Goal: Task Accomplishment & Management: Complete application form

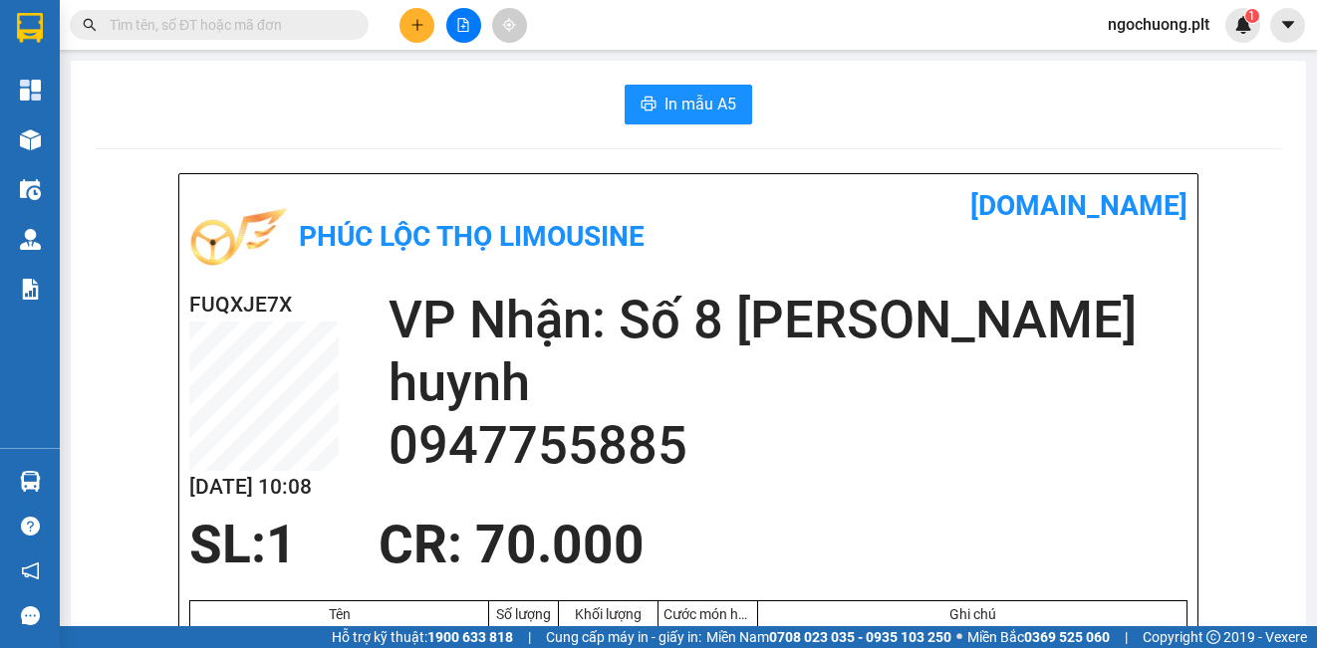
click at [417, 29] on icon "plus" at bounding box center [416, 24] width 1 height 11
click at [468, 76] on div "Tạo đơn hàng" at bounding box center [495, 75] width 87 height 22
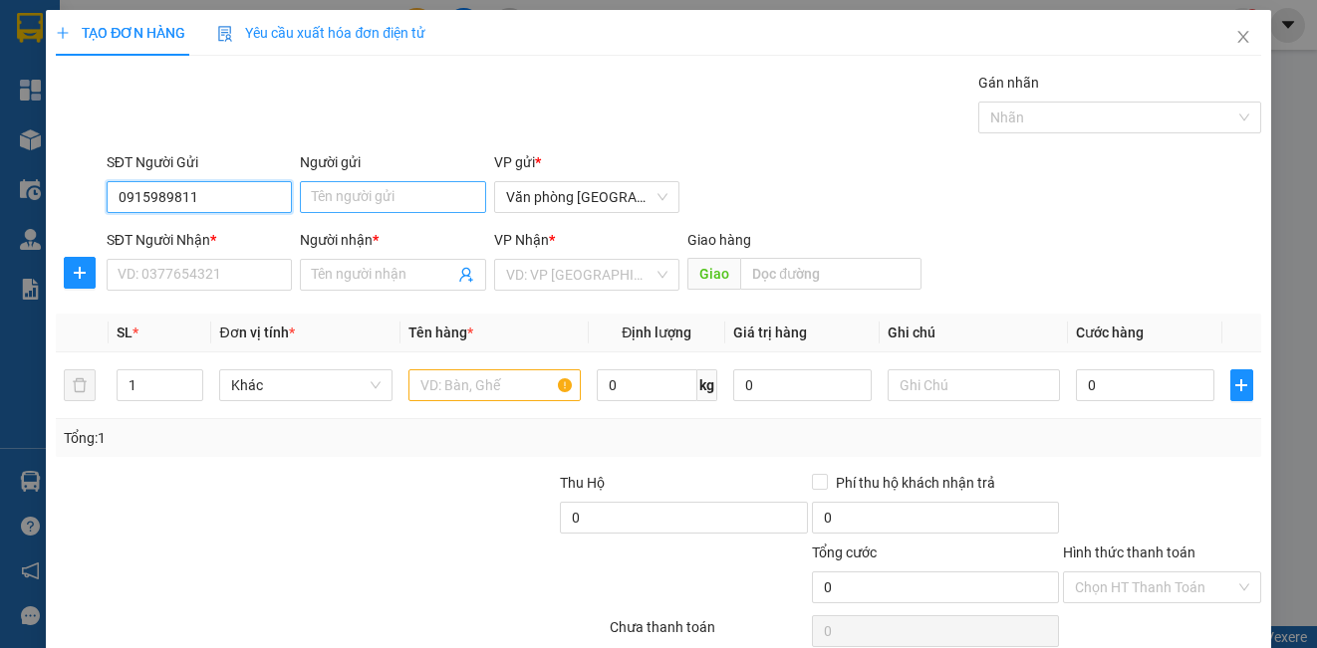
type input "0915989811"
click at [329, 193] on input "Người gửi" at bounding box center [392, 197] width 185 height 32
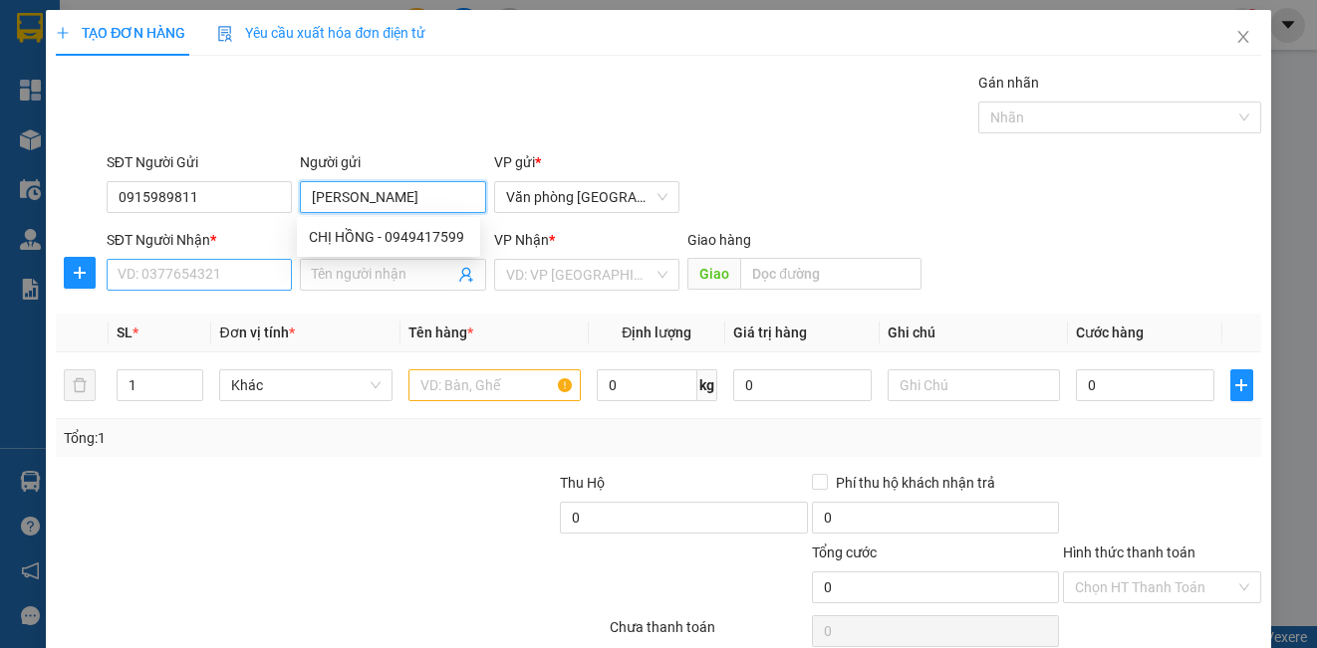
type input "[PERSON_NAME]"
click at [181, 280] on input "SĐT Người Nhận *" at bounding box center [199, 275] width 185 height 32
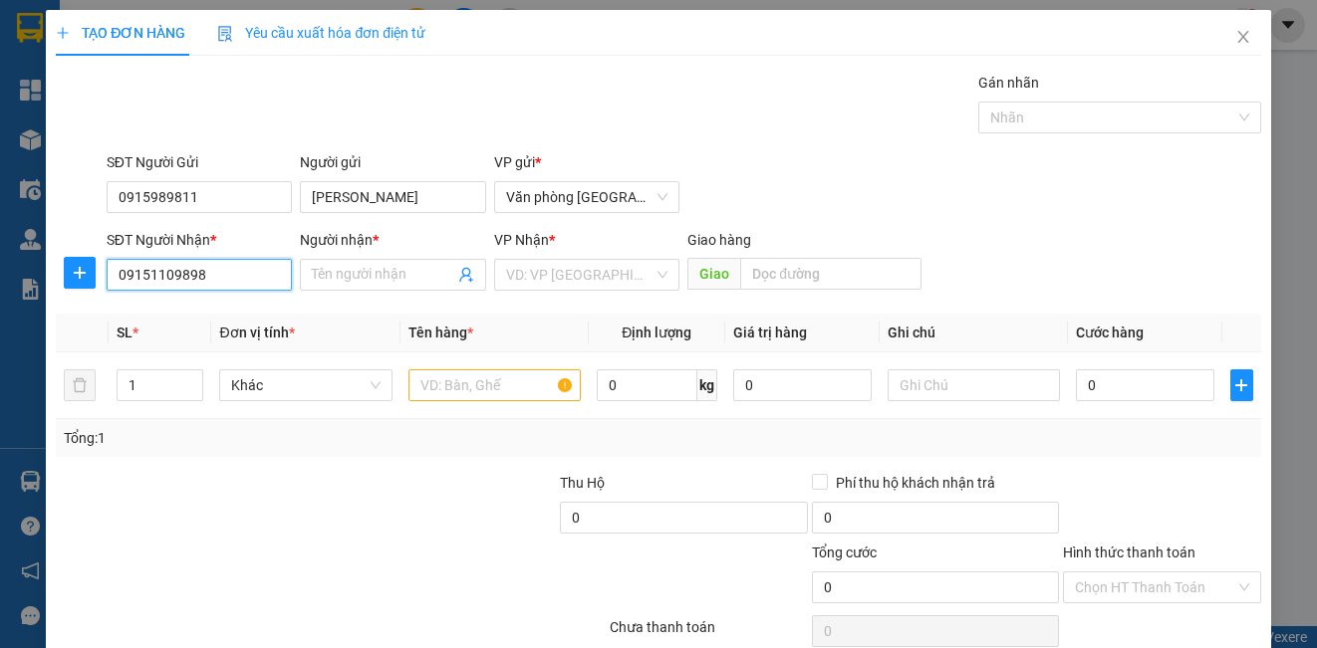
type input "0915110989"
click at [182, 314] on div "0915110989 - CHỊ [PERSON_NAME]" at bounding box center [229, 315] width 222 height 22
type input "CHỊ [PERSON_NAME]"
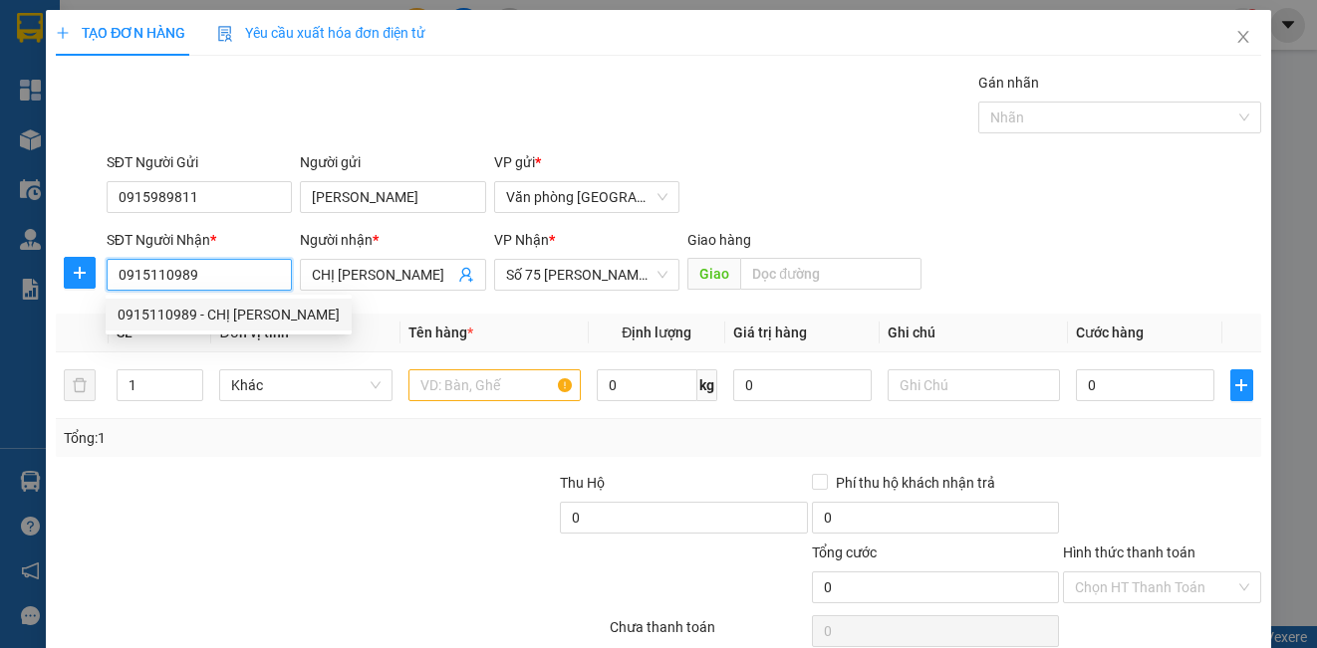
type input "30.000"
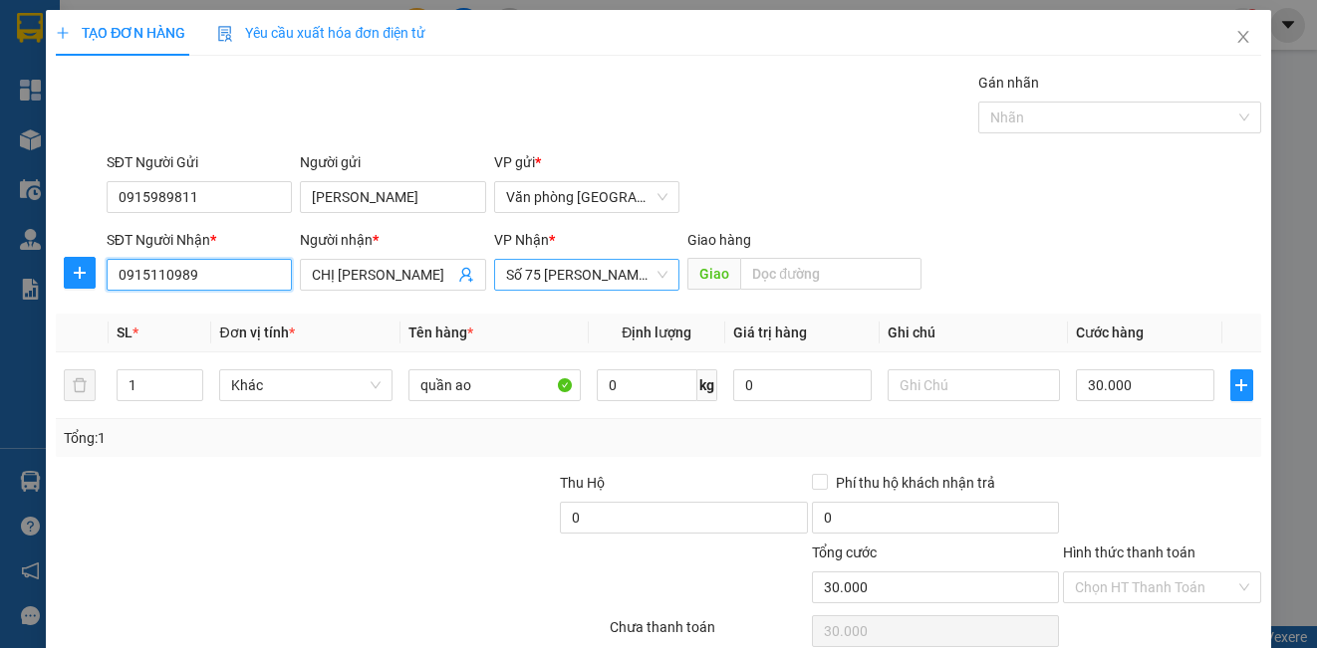
click at [644, 287] on span "Số 75 [PERSON_NAME]" at bounding box center [586, 275] width 161 height 30
type input "0915110989"
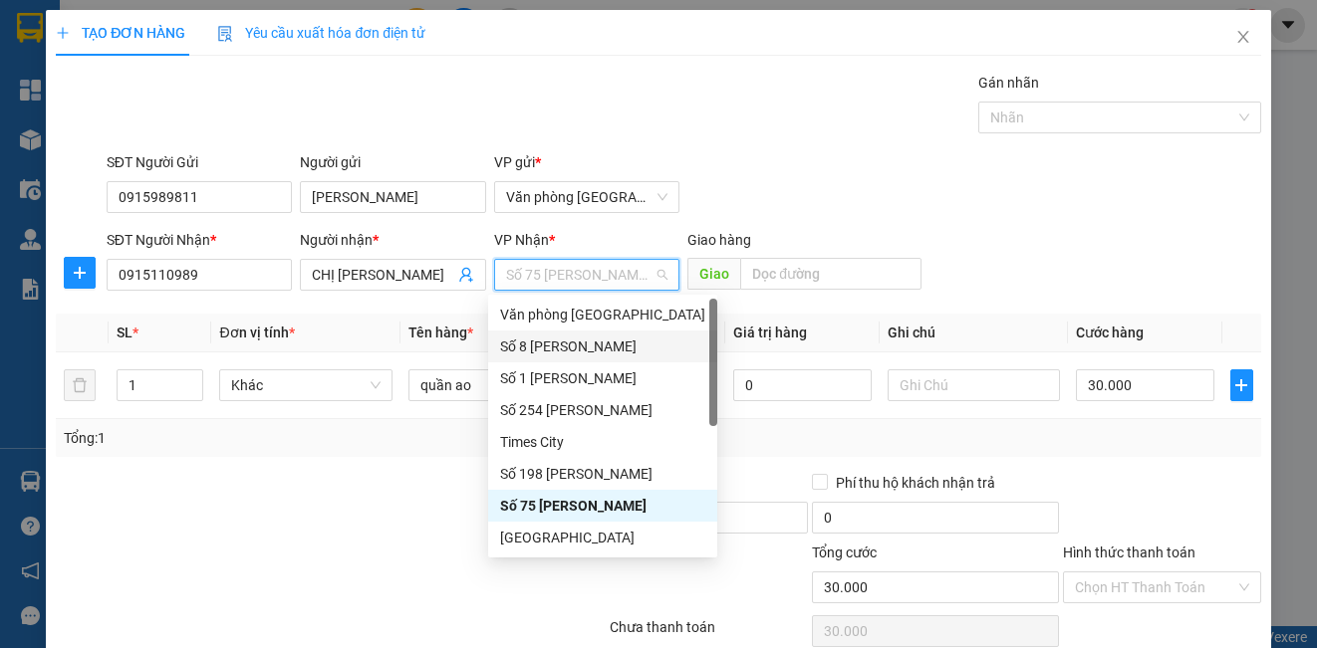
click at [581, 347] on div "Số 8 [PERSON_NAME]" at bounding box center [602, 347] width 205 height 22
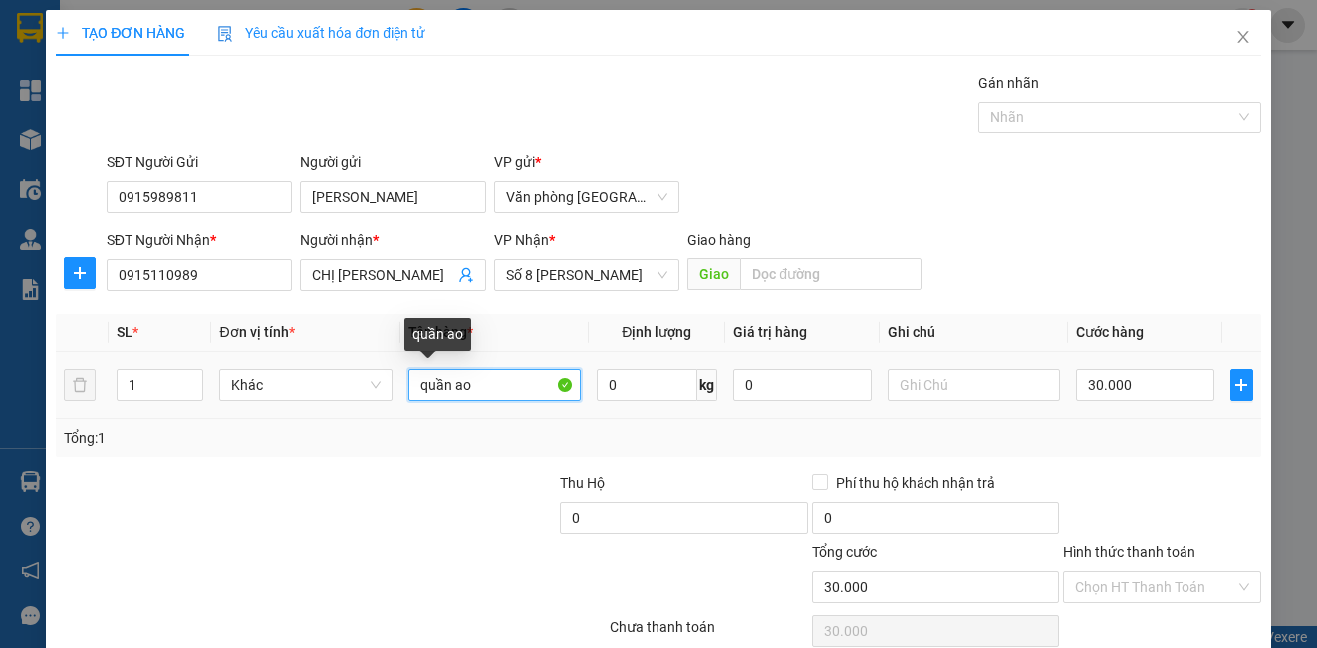
click at [487, 381] on input "quần ao" at bounding box center [494, 385] width 172 height 32
type input "q"
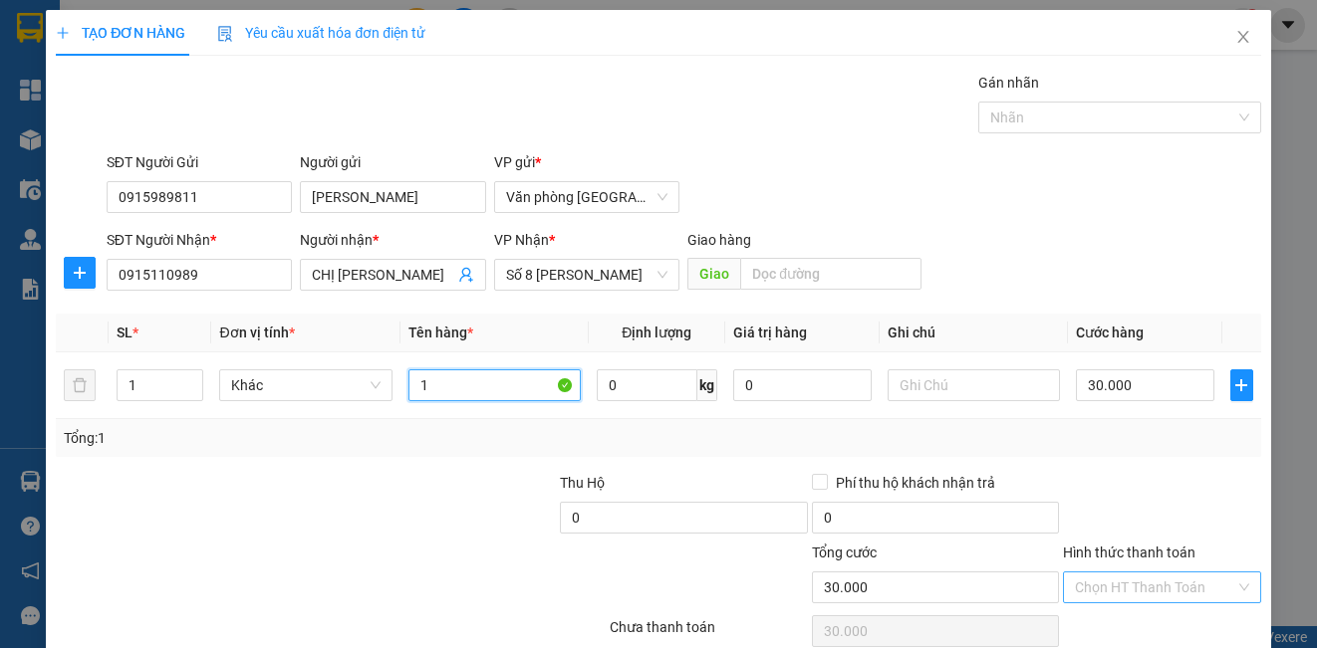
click at [1233, 586] on div "Chọn HT Thanh Toán" at bounding box center [1161, 588] width 197 height 32
type input "1"
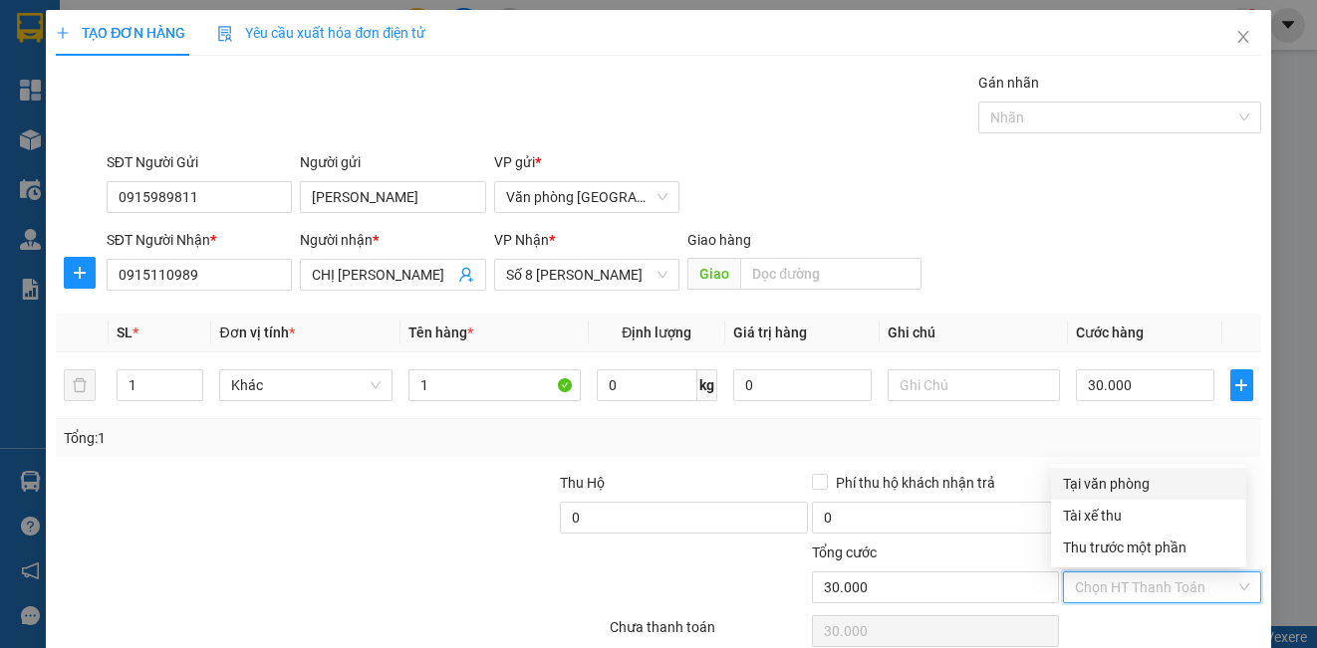
click at [1120, 486] on div "Tại văn phòng" at bounding box center [1148, 484] width 171 height 22
type input "0"
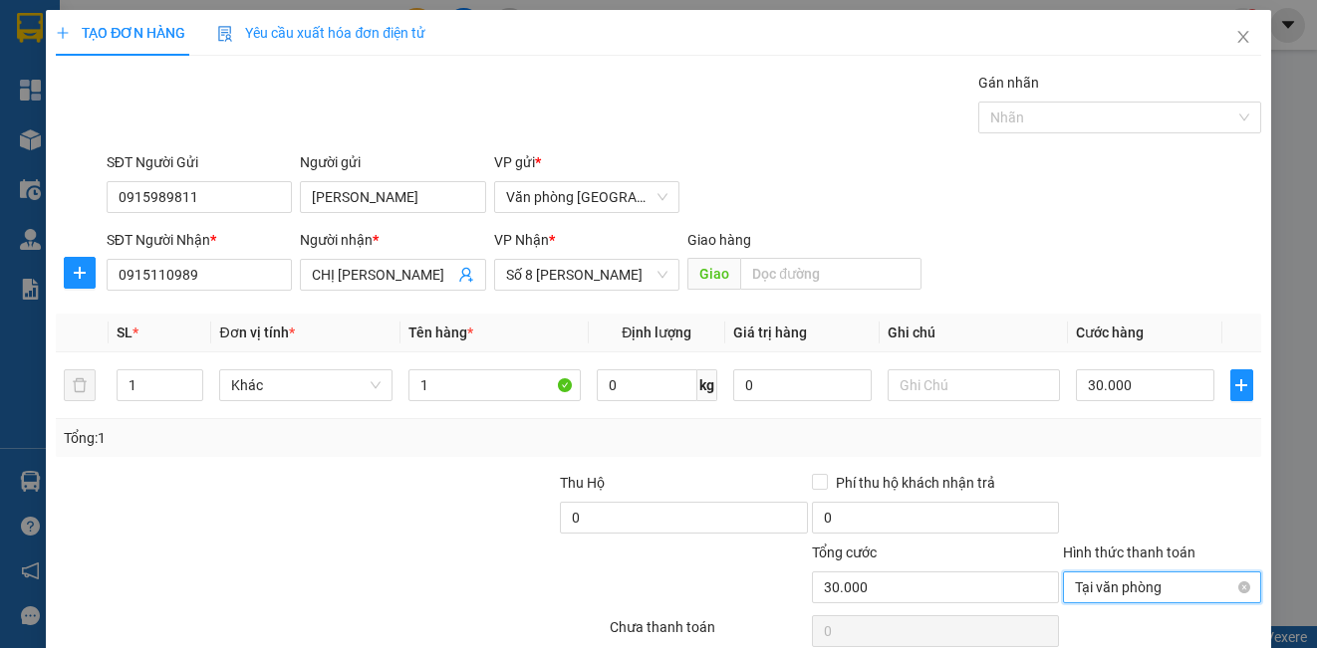
click at [1106, 594] on span "Tại văn phòng" at bounding box center [1161, 588] width 173 height 30
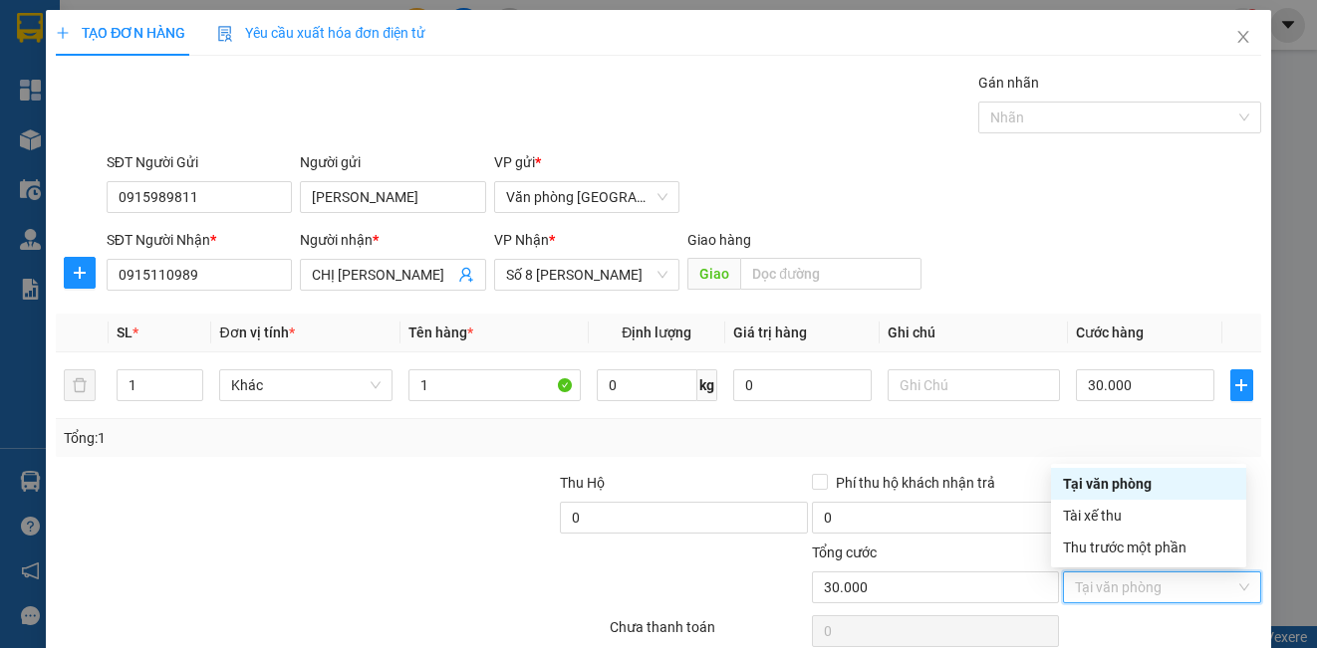
click at [1121, 483] on div "Tại văn phòng" at bounding box center [1148, 484] width 171 height 22
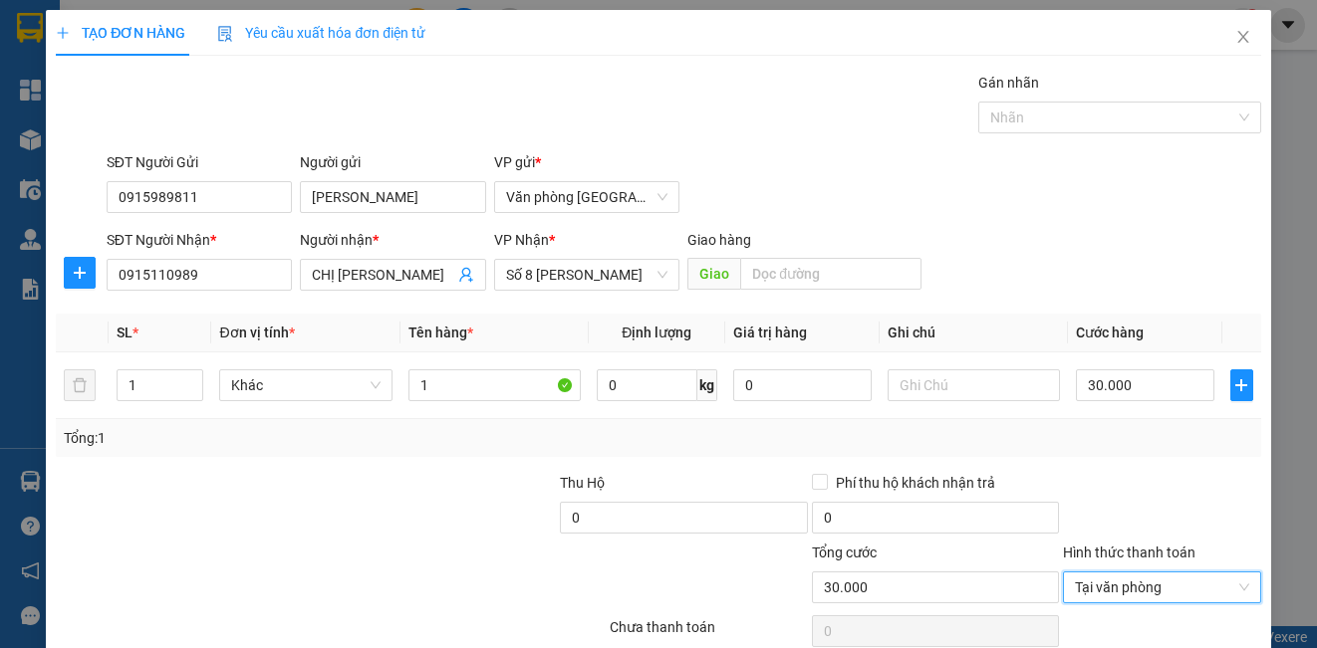
scroll to position [89, 0]
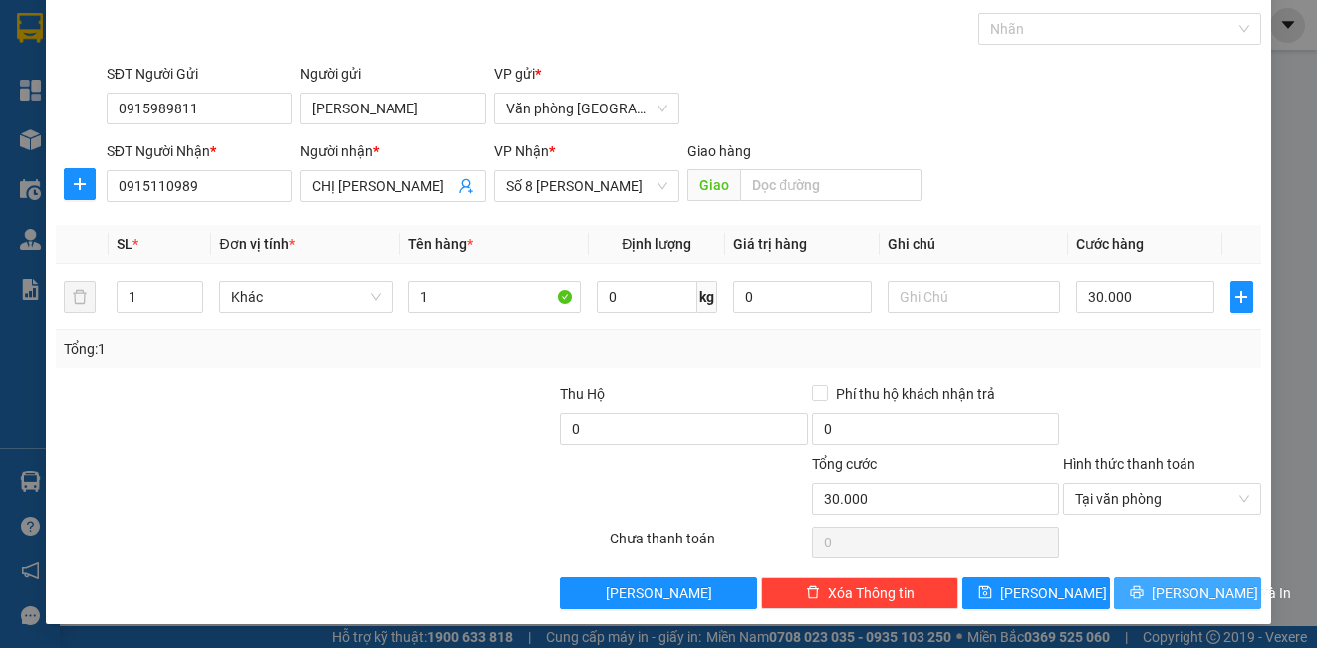
click at [1188, 596] on span "[PERSON_NAME] và In" at bounding box center [1220, 594] width 139 height 22
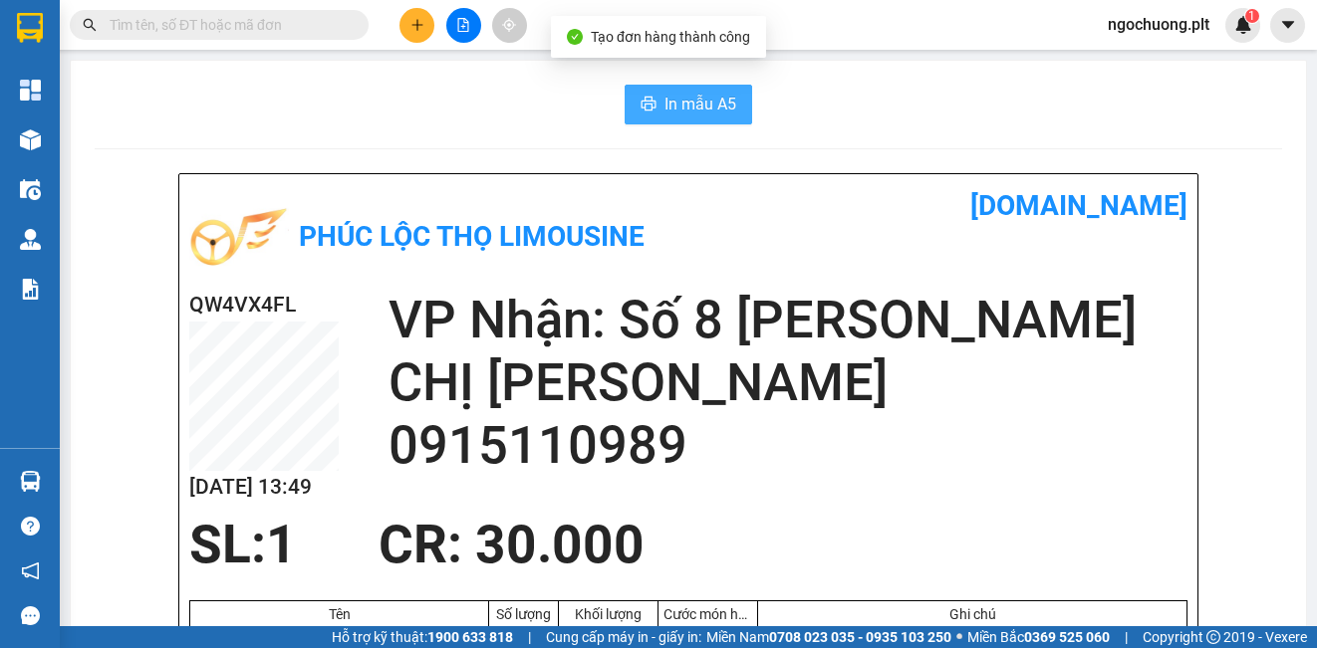
click at [683, 111] on span "In mẫu A5" at bounding box center [700, 104] width 72 height 25
